Goal: Information Seeking & Learning: Learn about a topic

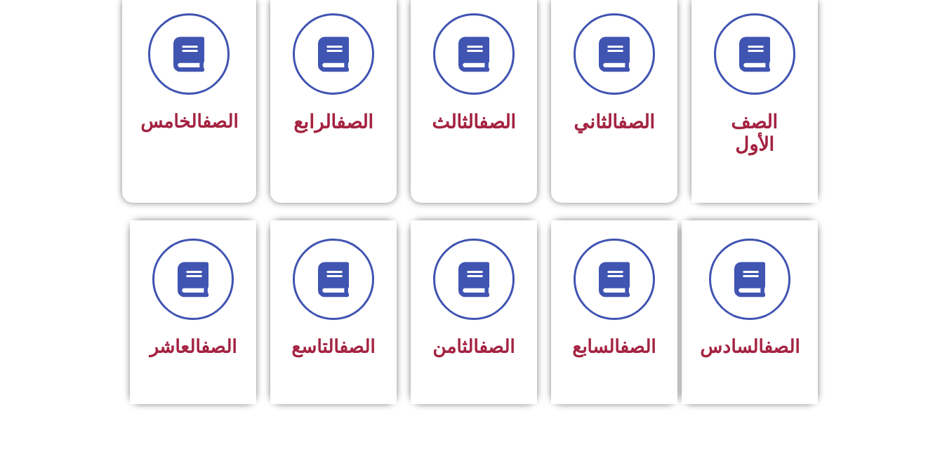
scroll to position [400, 0]
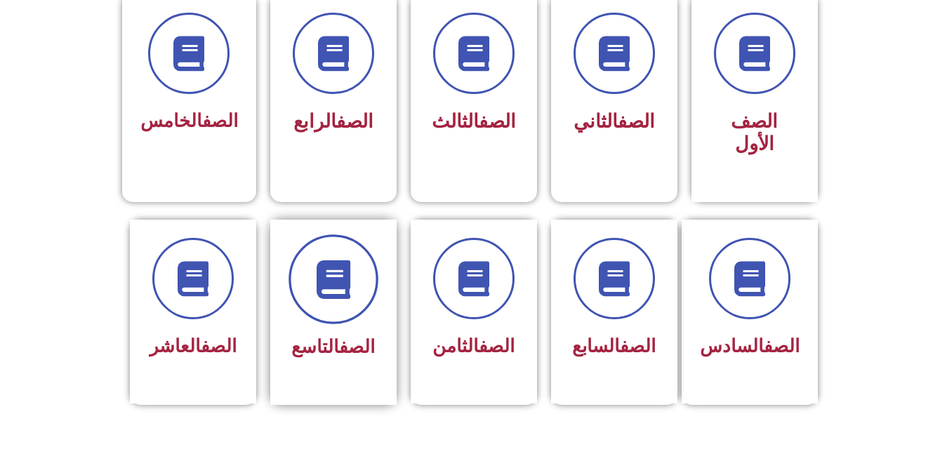
click at [304, 253] on span at bounding box center [334, 280] width 90 height 90
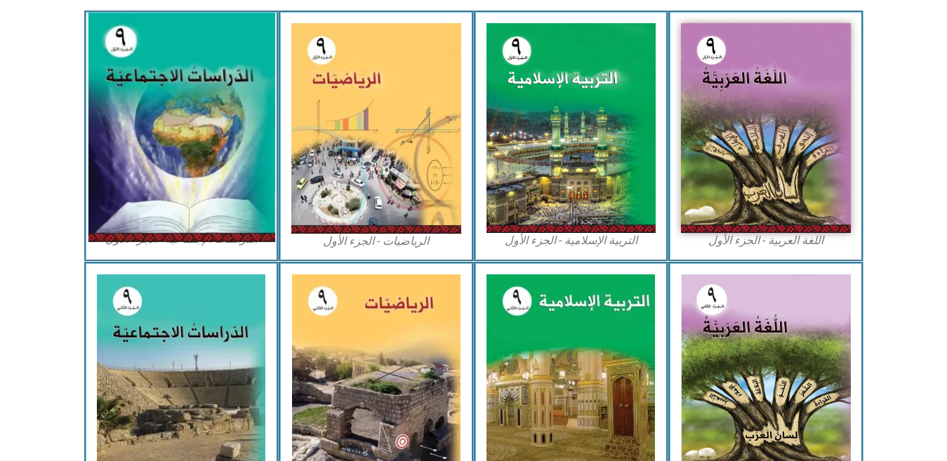
scroll to position [427, 0]
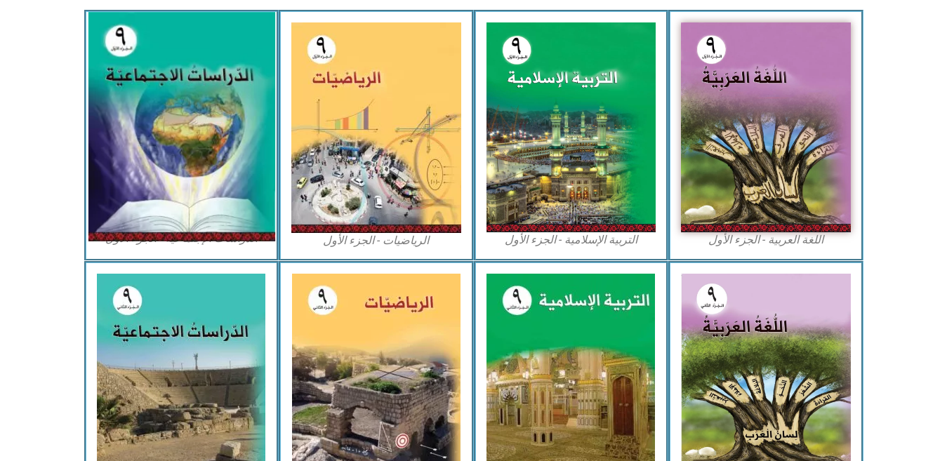
click at [155, 213] on img at bounding box center [181, 128] width 187 height 230
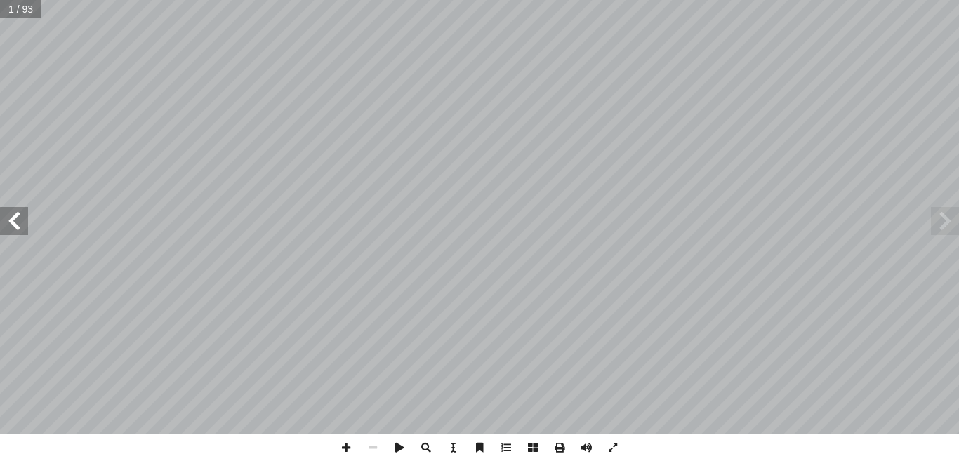
click at [13, 218] on span at bounding box center [14, 221] width 28 height 28
click at [13, 221] on span at bounding box center [14, 221] width 28 height 28
click at [499, 447] on span at bounding box center [506, 448] width 27 height 27
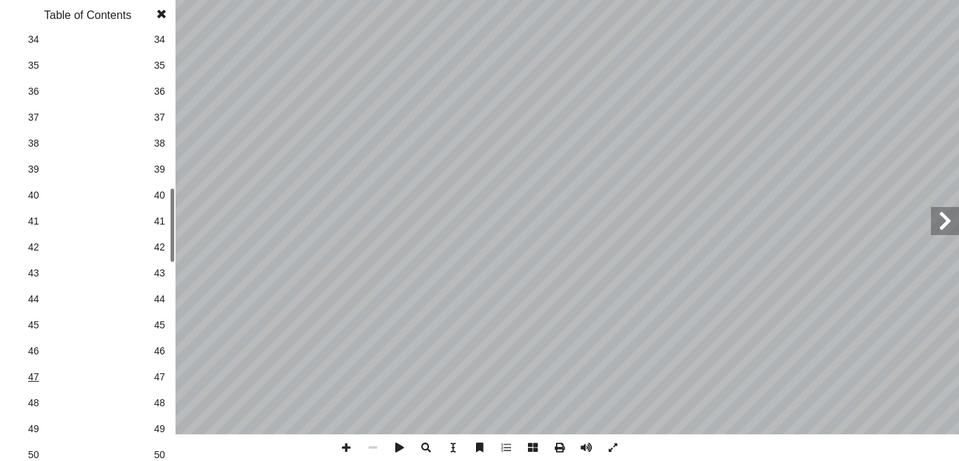
click at [38, 376] on span "47" at bounding box center [87, 377] width 119 height 15
click at [161, 13] on span at bounding box center [161, 14] width 25 height 28
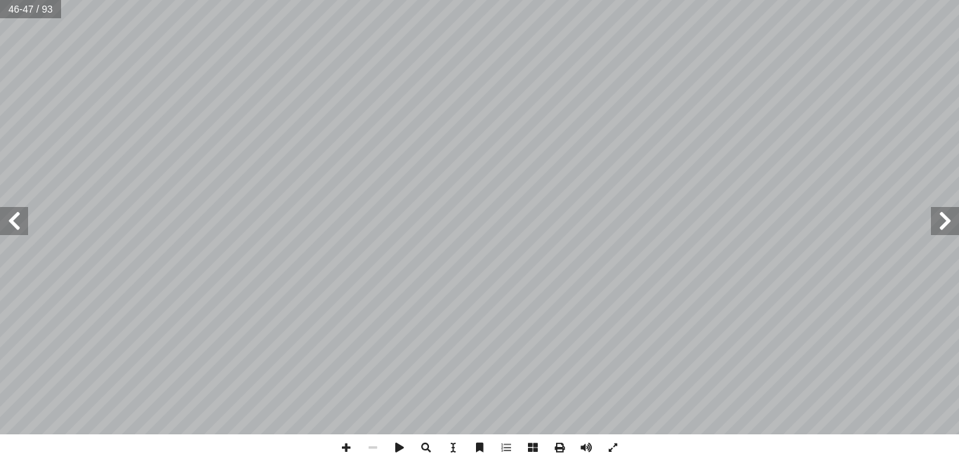
click at [16, 216] on span at bounding box center [14, 221] width 28 height 28
click at [18, 217] on span at bounding box center [14, 221] width 28 height 28
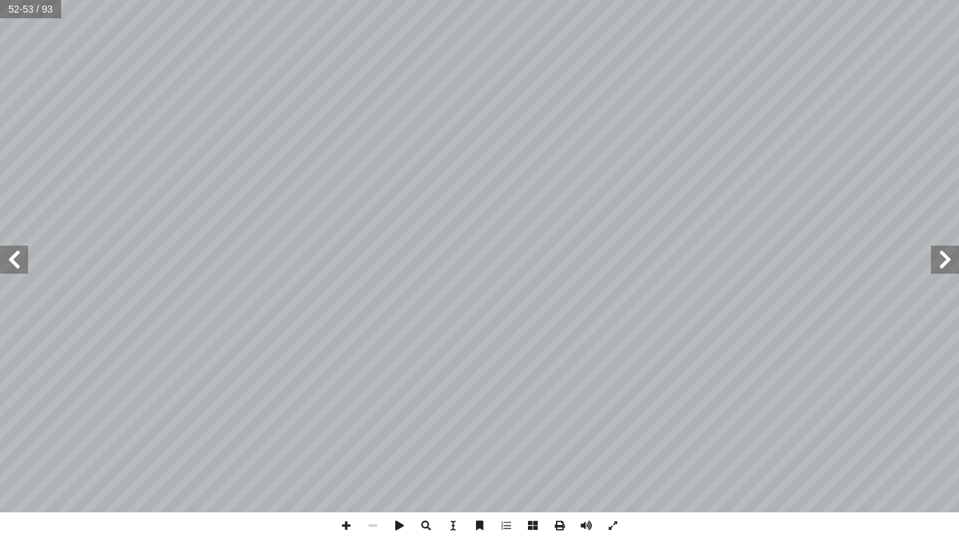
click at [940, 262] on span at bounding box center [945, 260] width 28 height 28
click at [341, 461] on span at bounding box center [346, 526] width 27 height 27
click at [348, 461] on span at bounding box center [346, 526] width 27 height 27
click at [4, 253] on span at bounding box center [14, 260] width 28 height 28
